Goal: Information Seeking & Learning: Learn about a topic

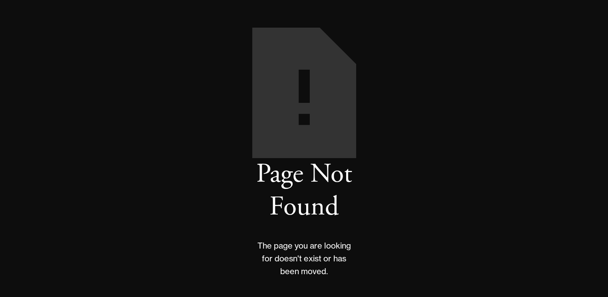
scroll to position [40, 0]
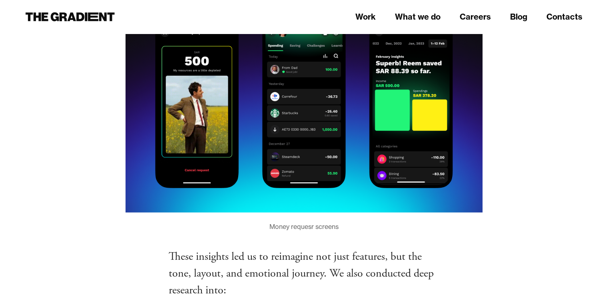
scroll to position [2216, 0]
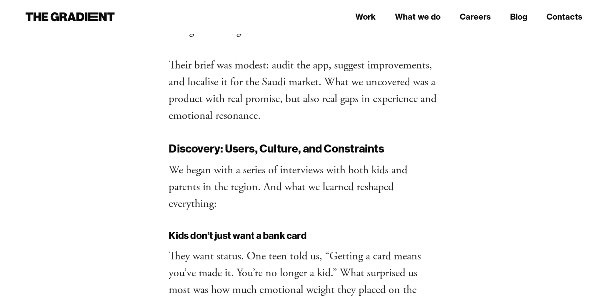
scroll to position [1042, 0]
